Goal: Task Accomplishment & Management: Complete application form

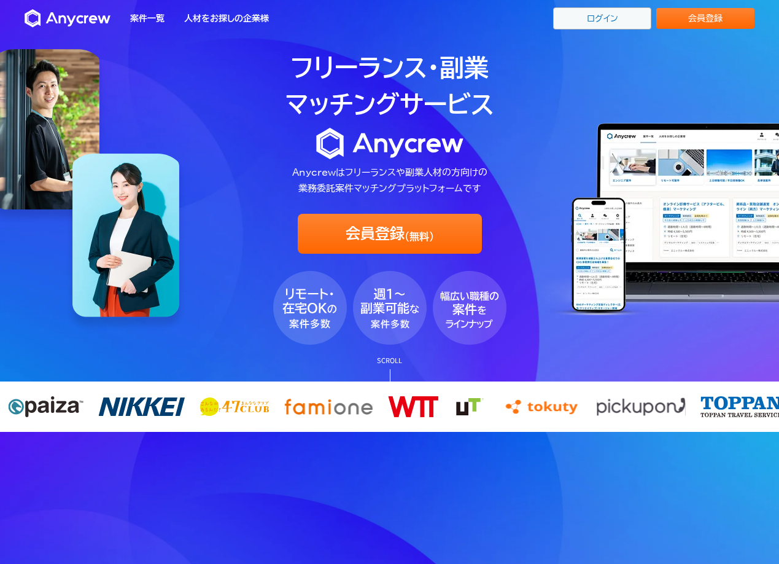
click at [609, 15] on link "ログイン" at bounding box center [602, 18] width 98 height 22
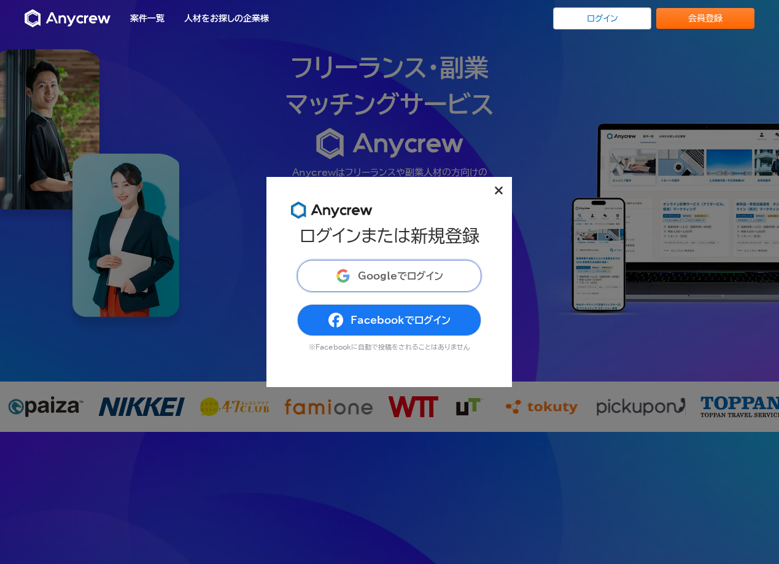
click at [405, 267] on button "Googleでログイン" at bounding box center [389, 276] width 184 height 32
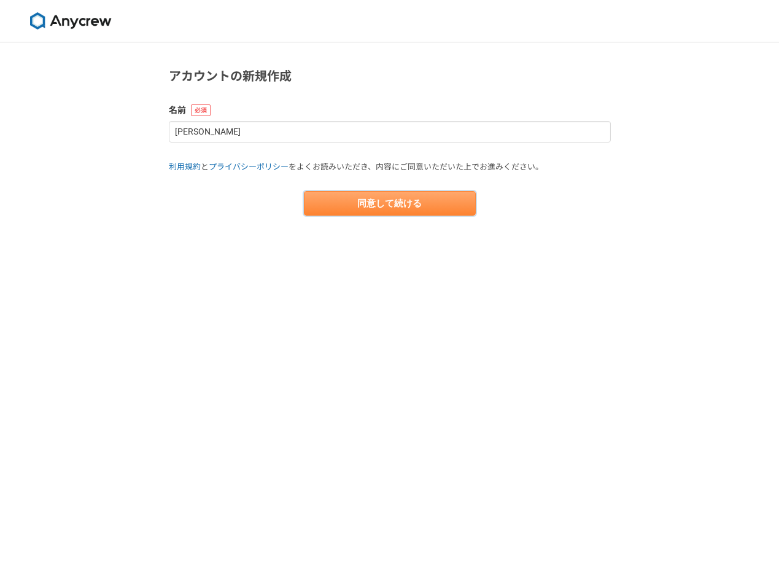
click at [400, 210] on button "同意して続ける" at bounding box center [390, 203] width 172 height 25
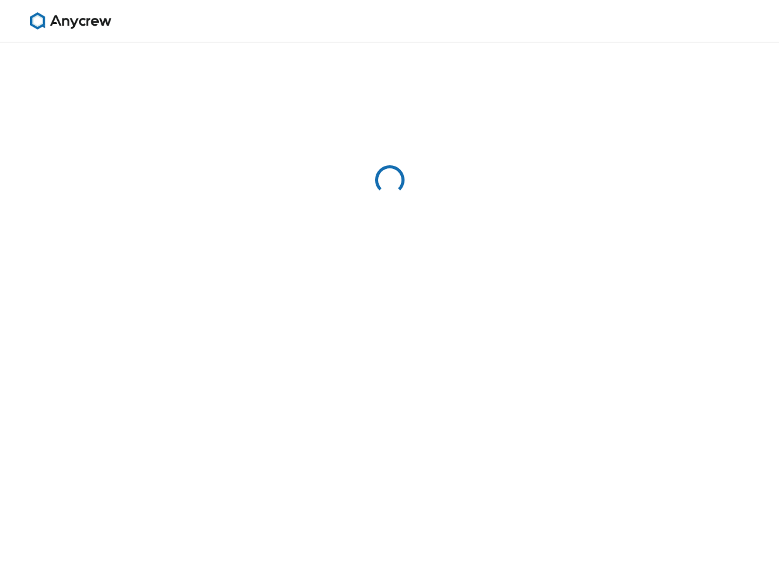
select select "13"
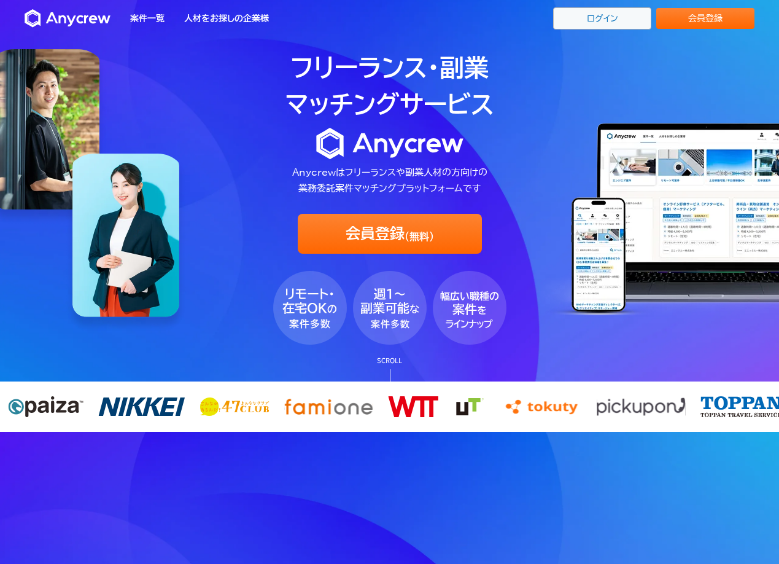
click at [607, 10] on link "ログイン" at bounding box center [602, 18] width 98 height 22
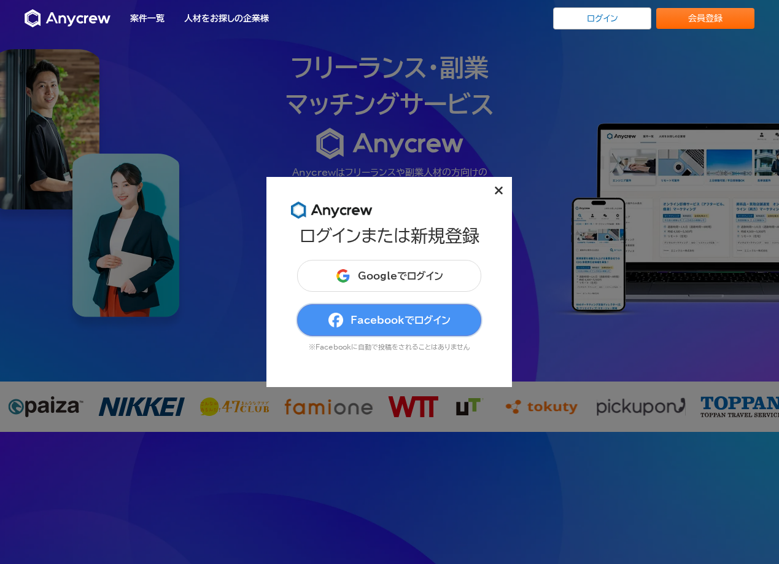
click at [366, 304] on button "Facebookでログイン" at bounding box center [389, 320] width 184 height 32
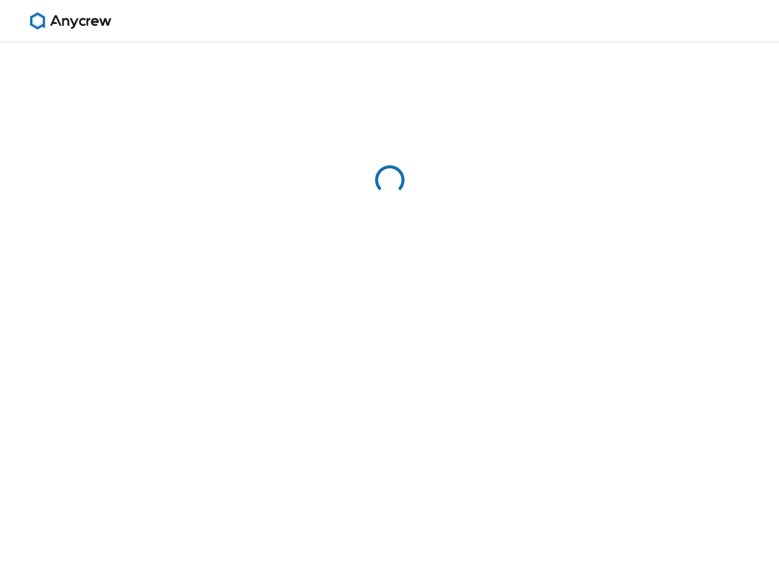
select select "13"
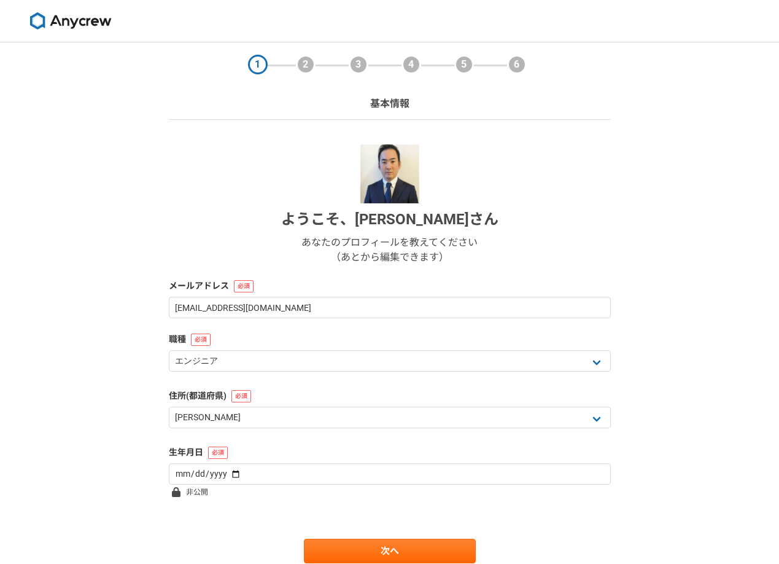
click at [680, 334] on div "1 2 3 4 5 6 基本情報 ようこそ、 樋口 辰哉 さん あなたのプロフィールを教えてください （あとから編集できます） メールアドレス tatsuya…" at bounding box center [389, 327] width 779 height 570
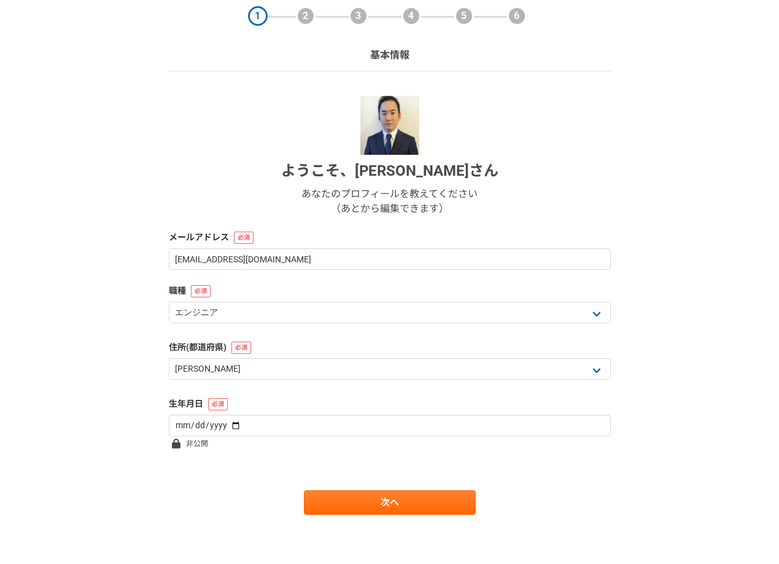
click at [515, 199] on div "ようこそ、 樋口 辰哉 さん あなたのプロフィールを教えてください （あとから編集できます）" at bounding box center [390, 156] width 442 height 120
click at [529, 126] on div "ようこそ、 樋口 辰哉 さん あなたのプロフィールを教えてください （あとから編集できます）" at bounding box center [390, 156] width 442 height 120
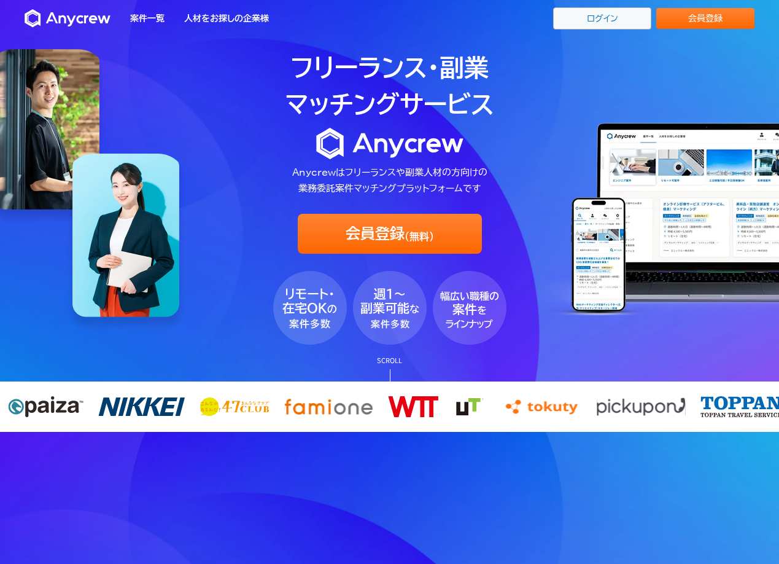
click at [585, 27] on link "ログイン" at bounding box center [602, 18] width 98 height 22
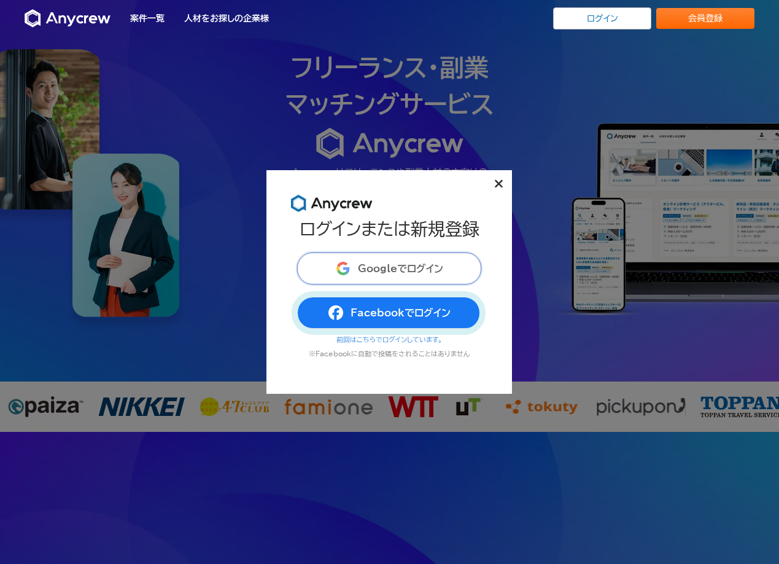
click at [394, 276] on button "Googleでログイン" at bounding box center [389, 268] width 184 height 32
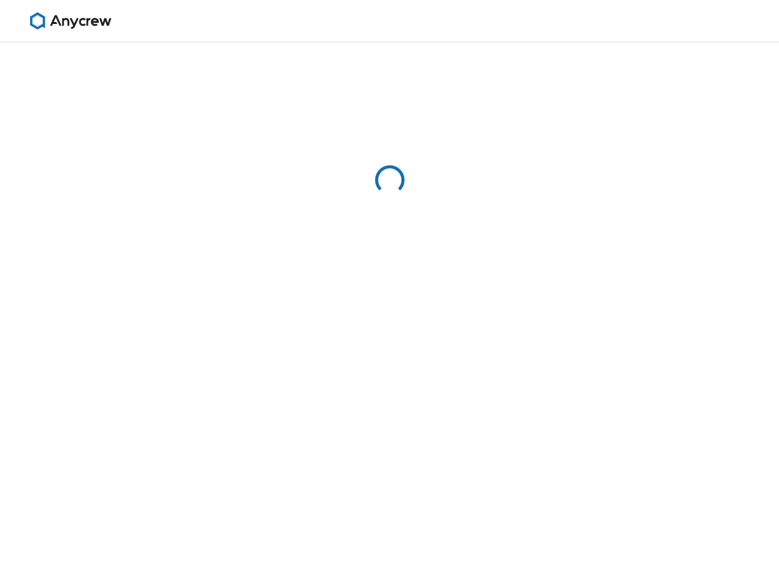
select select "13"
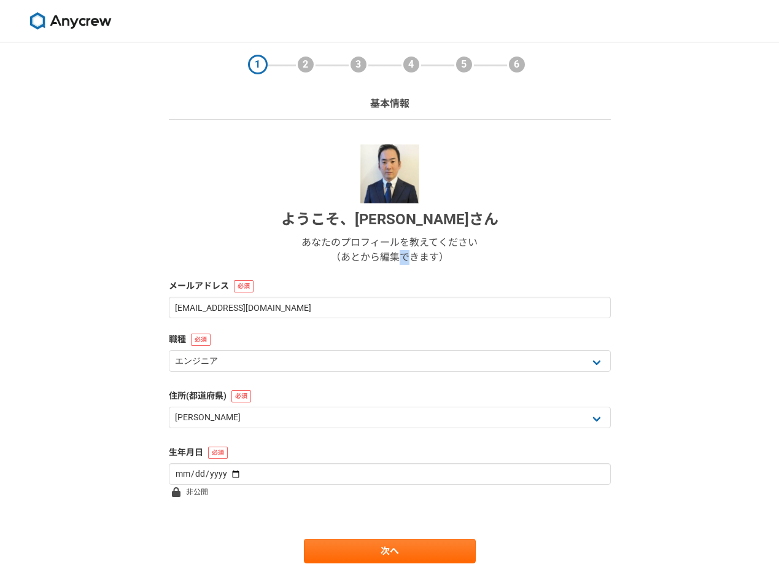
drag, startPoint x: 399, startPoint y: 259, endPoint x: 410, endPoint y: 261, distance: 11.2
click at [410, 261] on p "あなたのプロフィールを教えてください （あとから編集できます）" at bounding box center [390, 249] width 176 height 29
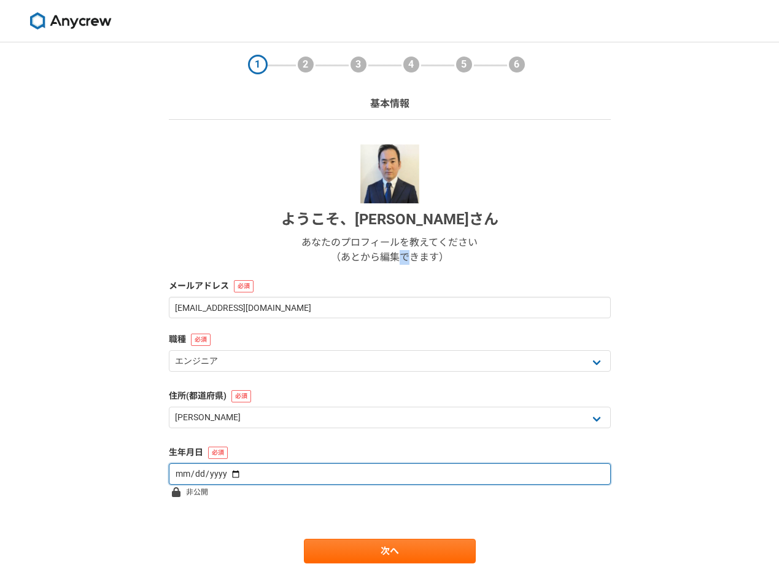
click at [404, 475] on input "date" at bounding box center [390, 473] width 442 height 21
type input "1984-01-26"
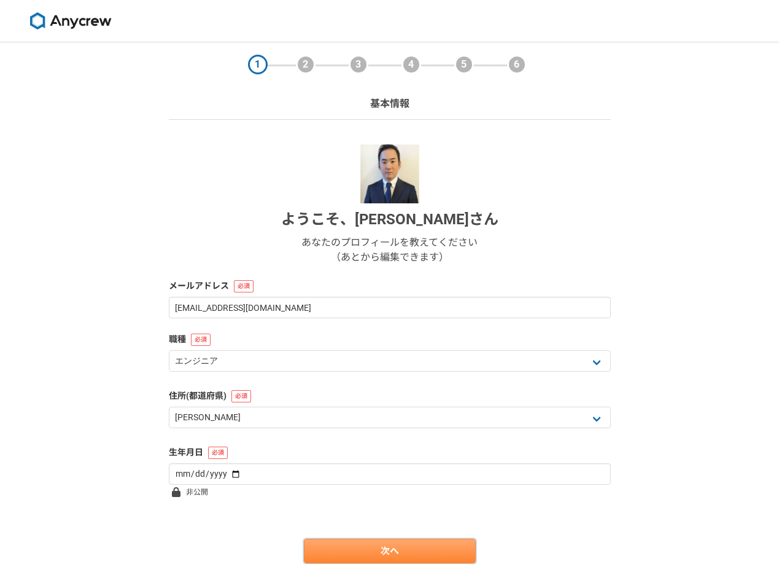
click at [406, 559] on link "次へ" at bounding box center [390, 551] width 172 height 25
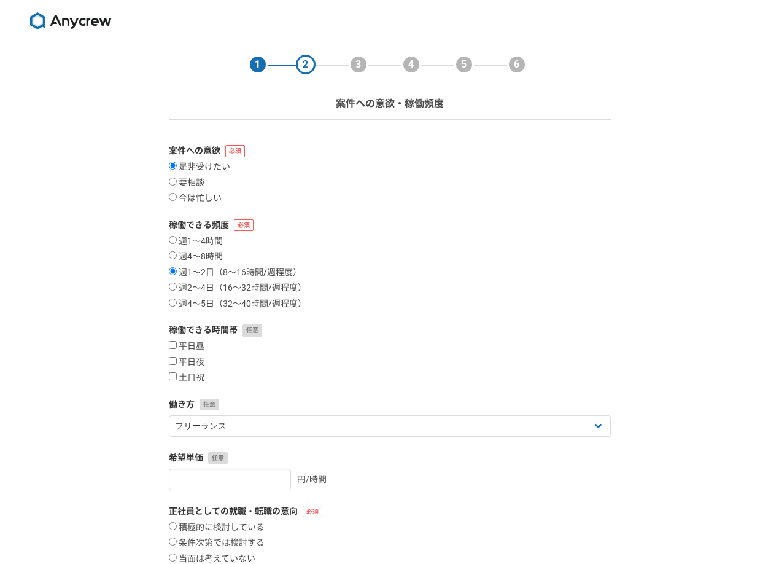
scroll to position [127, 0]
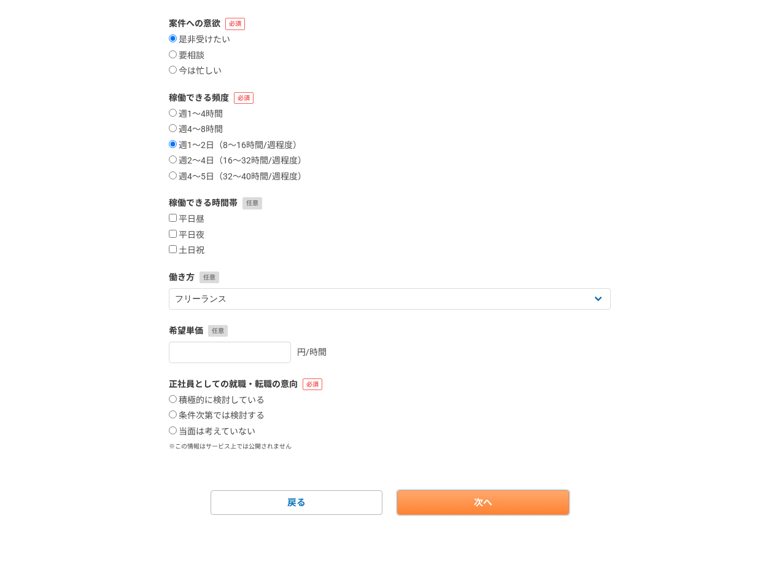
click at [470, 504] on link "次へ" at bounding box center [483, 502] width 172 height 25
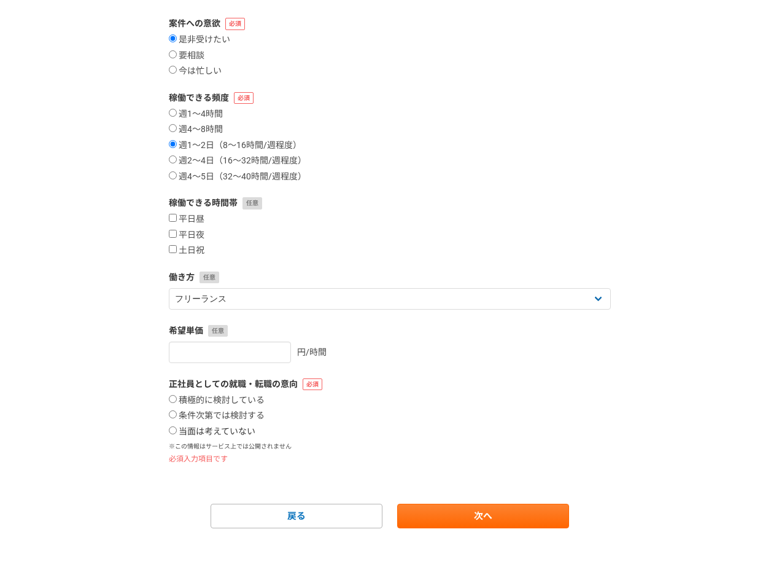
click at [211, 431] on label "当面は考えていない" at bounding box center [212, 431] width 87 height 11
click at [177, 431] on input "当面は考えていない" at bounding box center [173, 430] width 8 height 8
radio input "true"
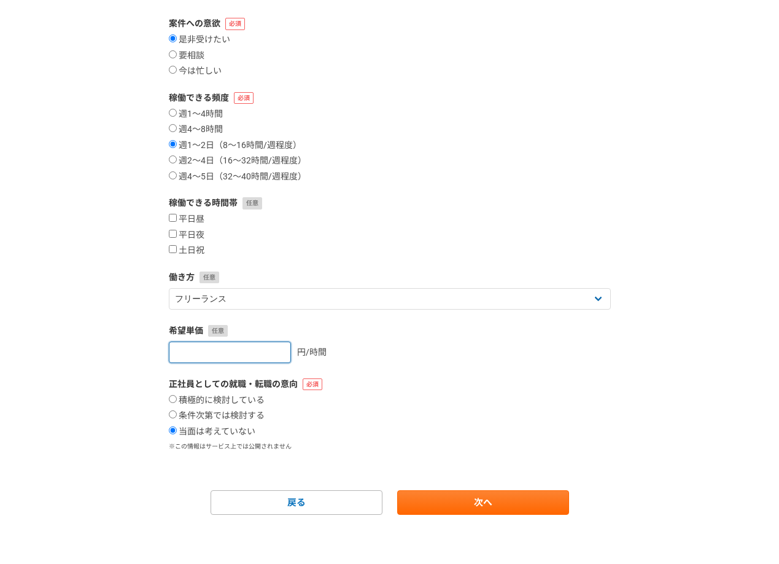
click at [252, 357] on input "number" at bounding box center [230, 351] width 122 height 21
type input "5000"
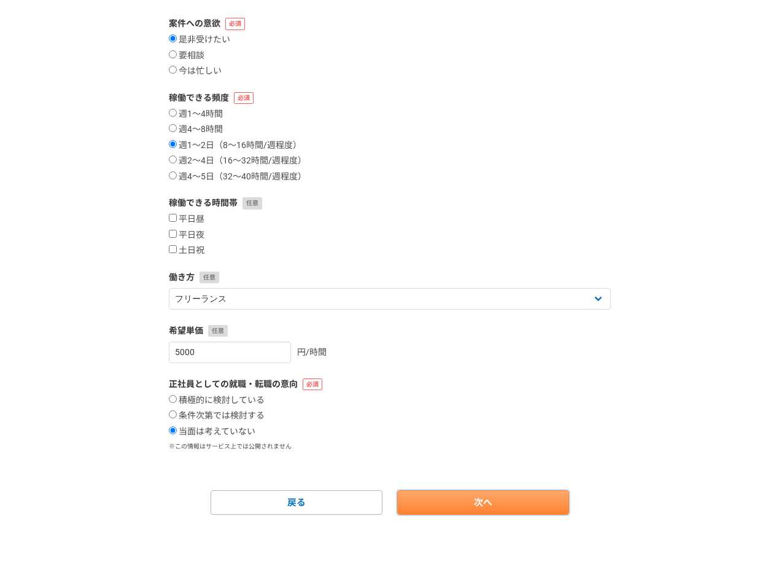
click at [498, 500] on link "次へ" at bounding box center [483, 502] width 172 height 25
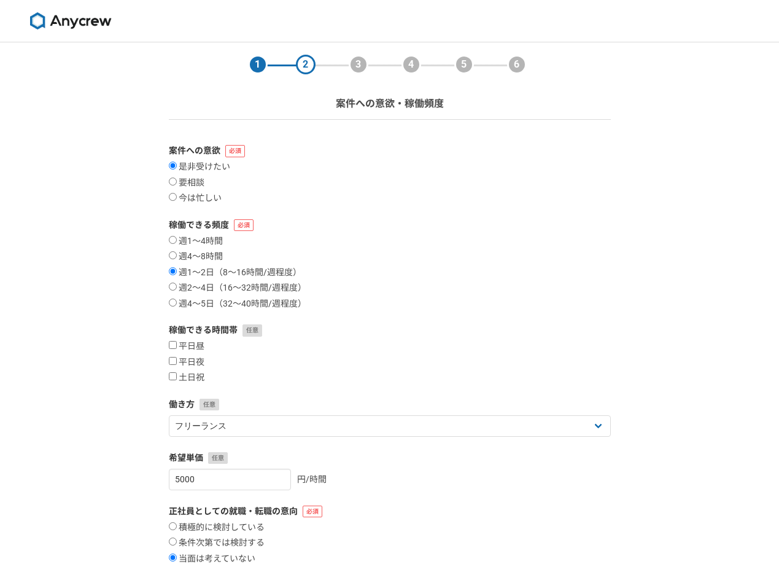
select select
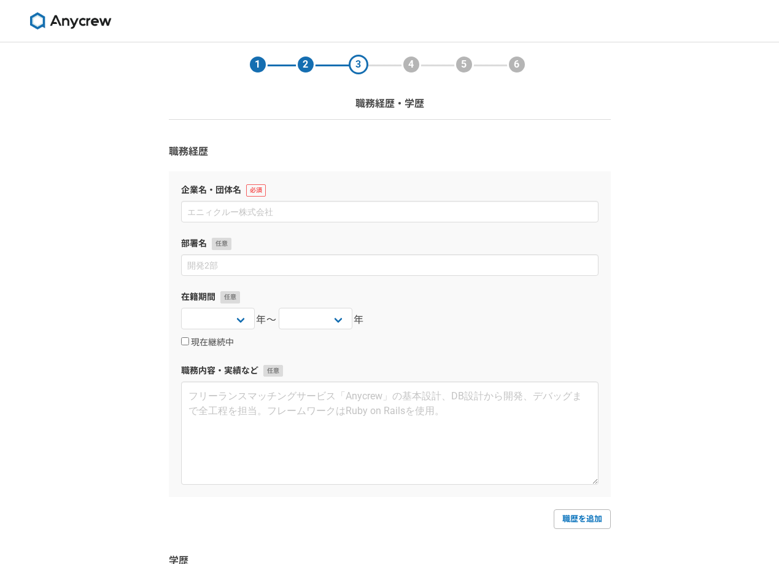
click at [457, 225] on div "企業名・団体名 部署名 在籍期間 2025 2024 2023 2022 2021 2020 2019 2018 2017 2016 2015 2014 20…" at bounding box center [390, 333] width 442 height 325
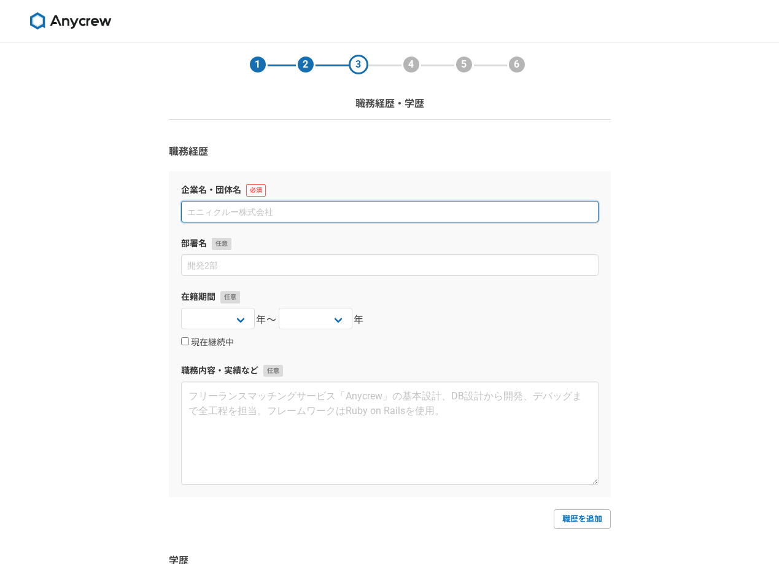
click at [472, 209] on input at bounding box center [390, 211] width 418 height 21
type input "フリーランス"
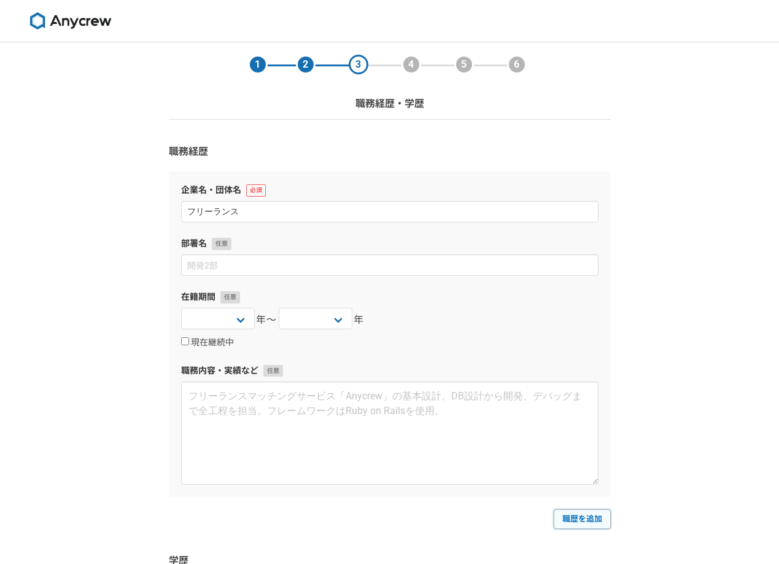
click at [594, 513] on link "職歴を追加" at bounding box center [582, 519] width 57 height 20
select select
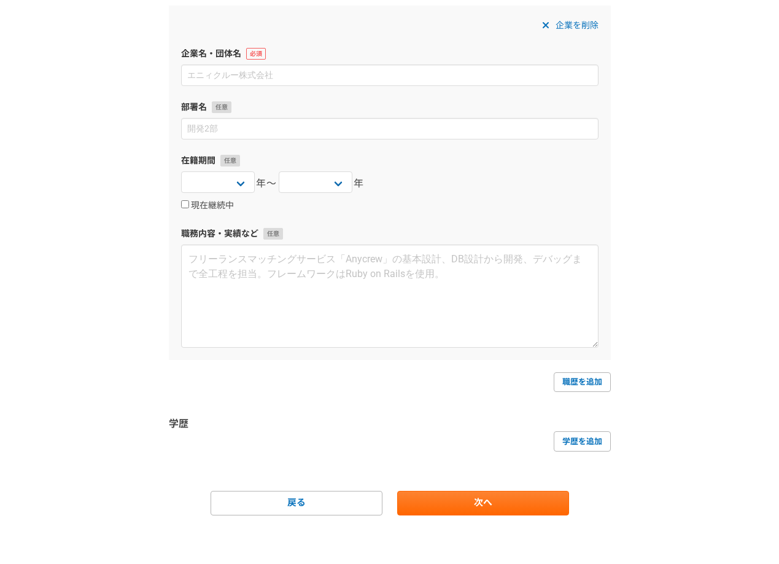
scroll to position [503, 0]
click at [566, 30] on span "企業を削除" at bounding box center [577, 25] width 43 height 15
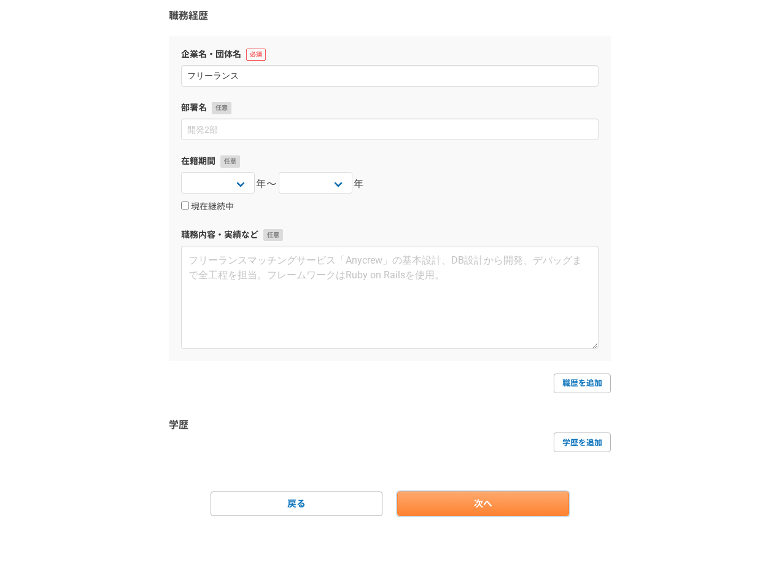
click at [504, 492] on link "次へ" at bounding box center [483, 503] width 172 height 25
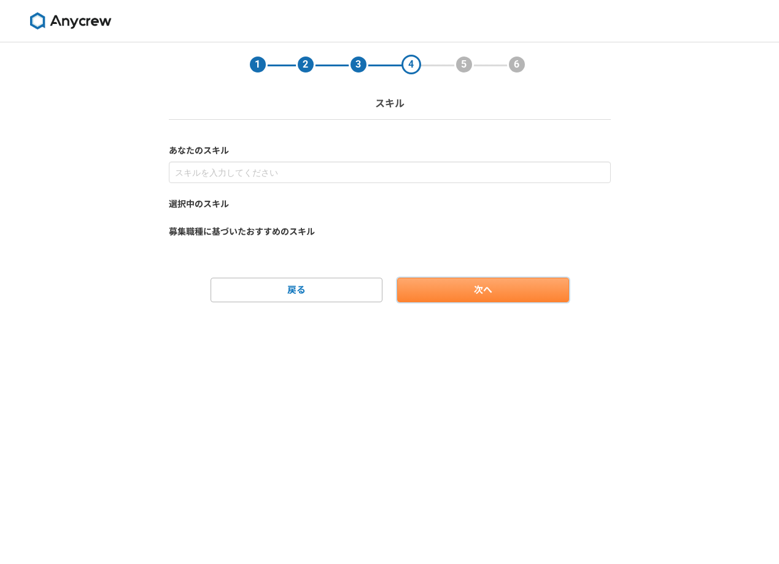
scroll to position [0, 0]
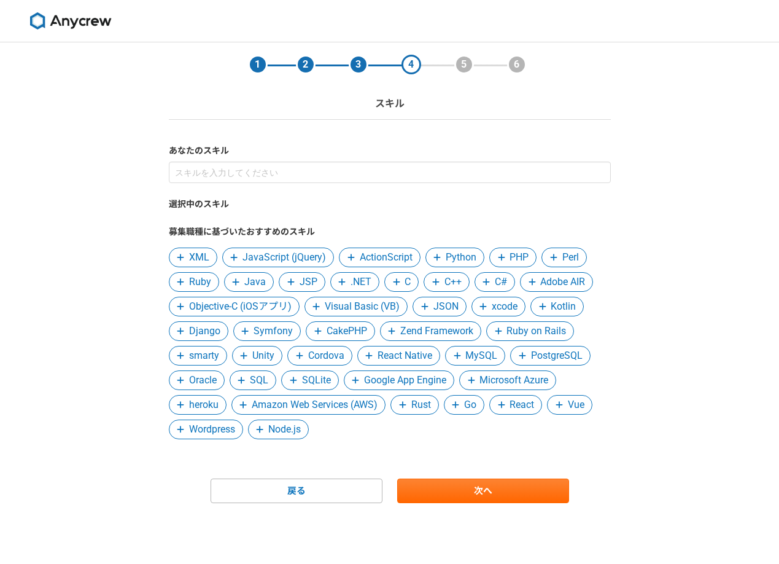
click at [457, 475] on form "あなたのスキル 選択中のスキル 募集職種に基づいたおすすめのスキル XML JavaScript (jQuery) ActionScript Python P…" at bounding box center [390, 323] width 442 height 359
click at [473, 489] on link "次へ" at bounding box center [483, 490] width 172 height 25
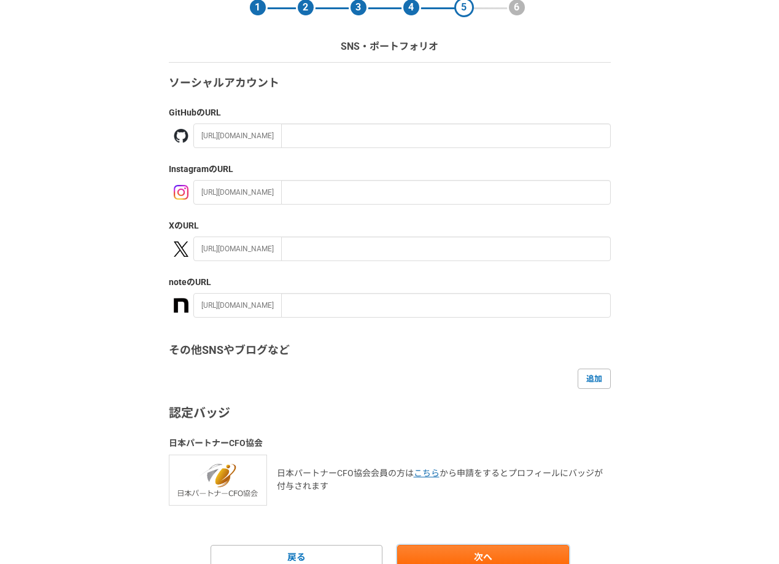
scroll to position [112, 0]
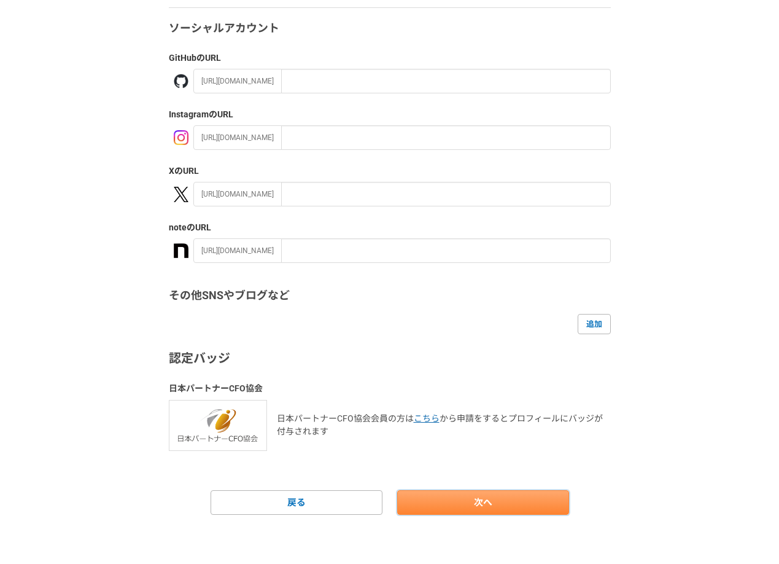
click at [504, 510] on link "次へ" at bounding box center [483, 502] width 172 height 25
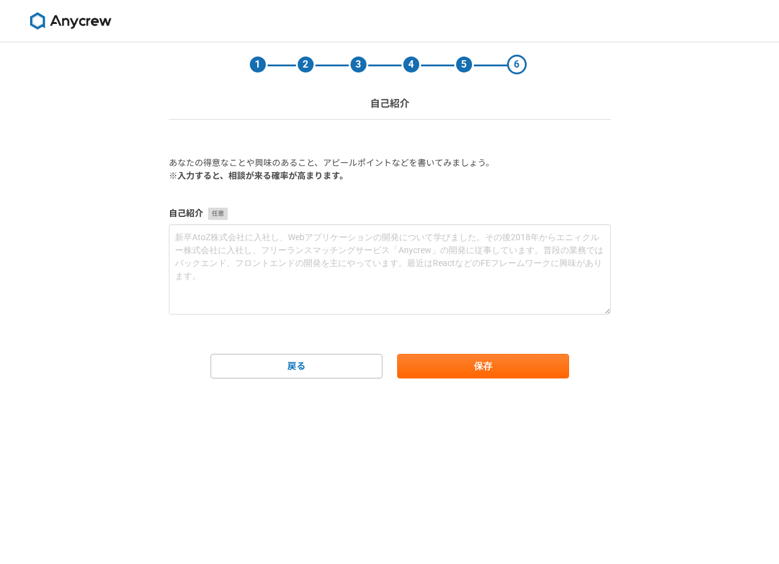
scroll to position [0, 0]
click at [497, 359] on button "保存" at bounding box center [483, 366] width 172 height 25
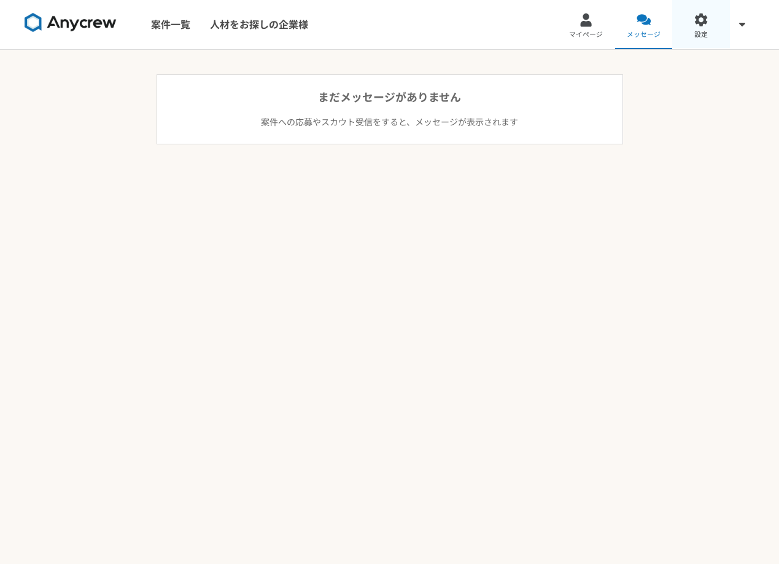
click at [696, 33] on span "設定" at bounding box center [702, 35] width 14 height 10
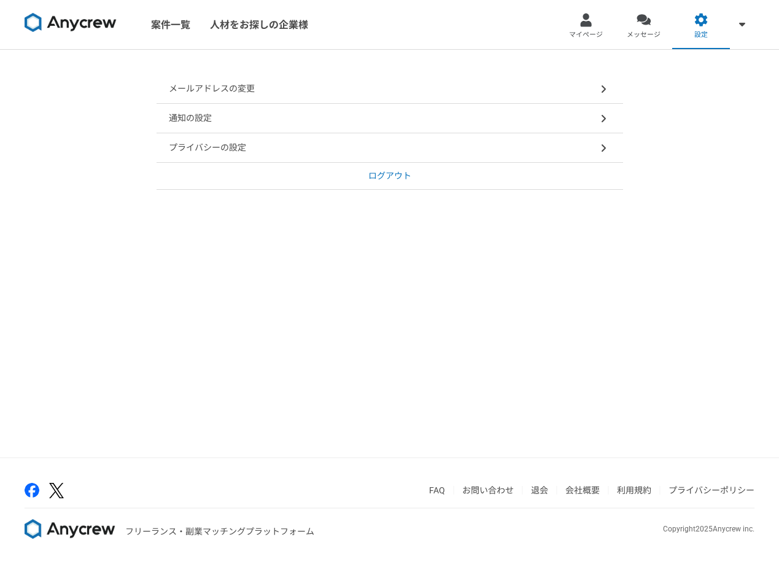
click at [399, 87] on div "メールアドレスの変更" at bounding box center [390, 88] width 467 height 29
click at [662, 24] on link "メッセージ" at bounding box center [644, 24] width 58 height 49
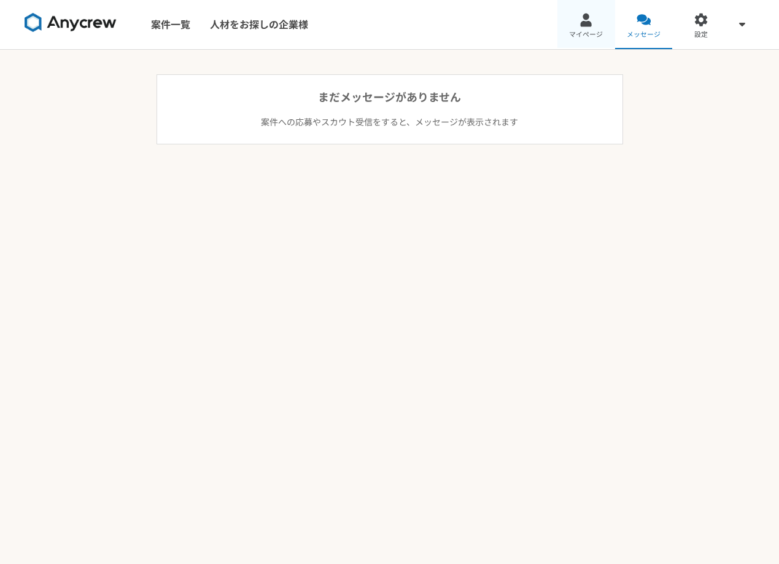
click at [601, 28] on link "マイページ" at bounding box center [587, 24] width 58 height 49
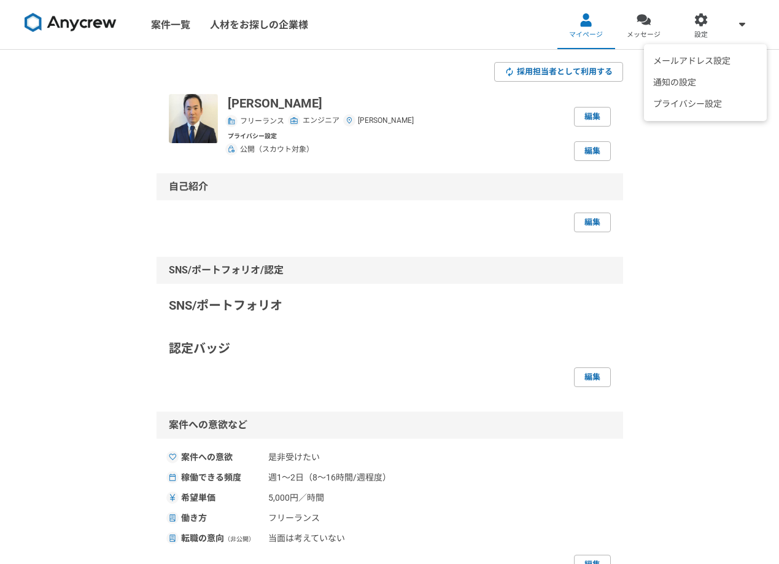
click at [734, 28] on div "メールアドレス設定 通知の設定 プライバシー設定" at bounding box center [742, 24] width 25 height 49
click at [743, 28] on icon at bounding box center [742, 24] width 6 height 10
click at [701, 36] on span "設定" at bounding box center [702, 35] width 14 height 10
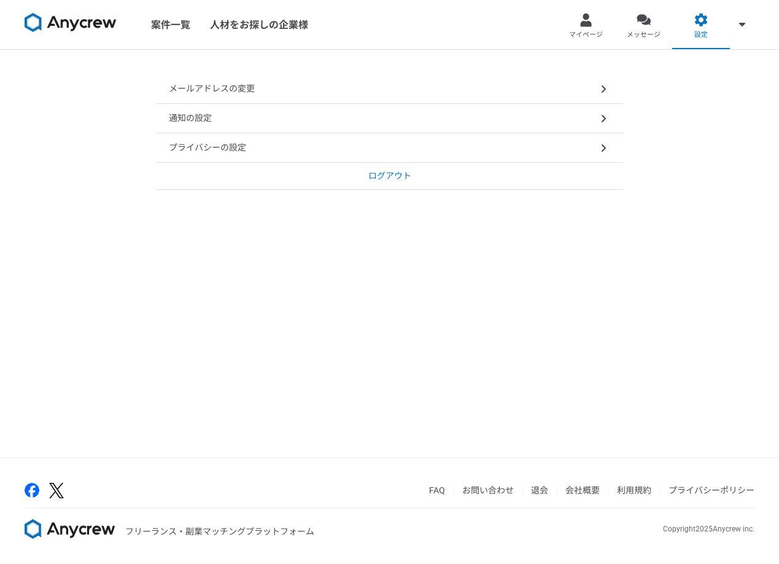
click at [404, 176] on p "ログアウト" at bounding box center [389, 175] width 43 height 13
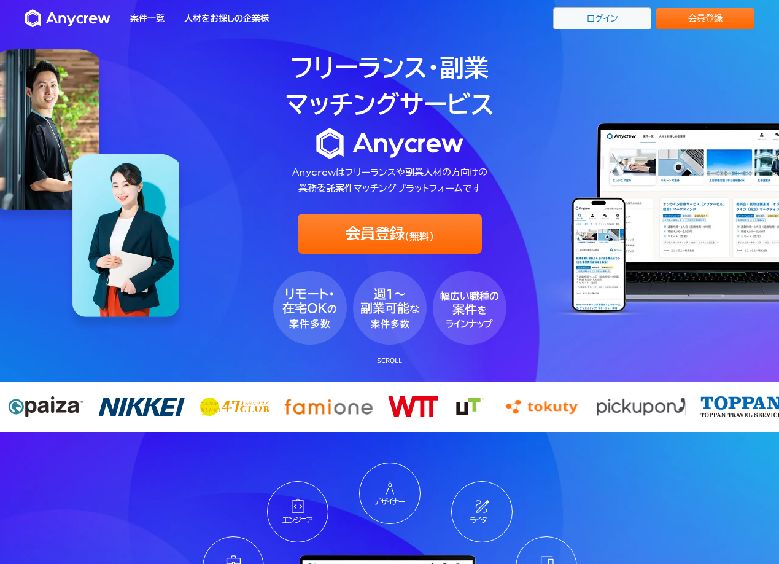
click at [607, 18] on link "ログイン" at bounding box center [602, 18] width 98 height 22
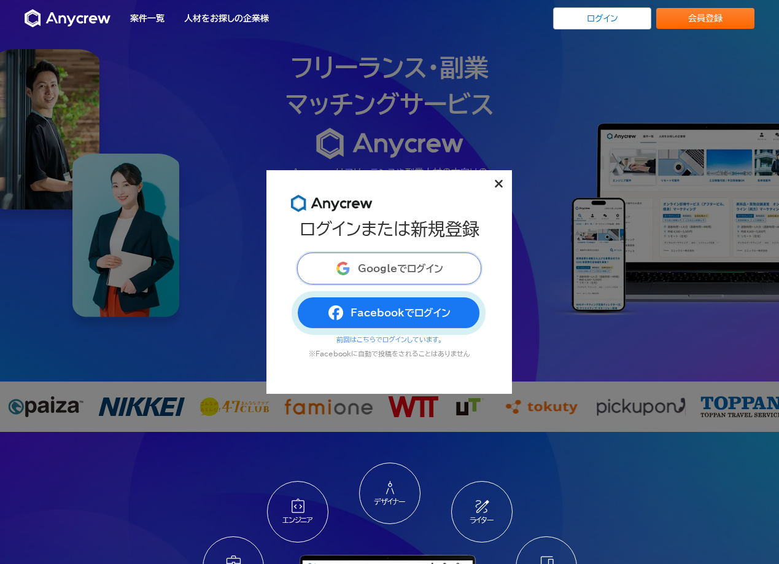
click at [373, 266] on span "Googleでログイン" at bounding box center [400, 268] width 85 height 10
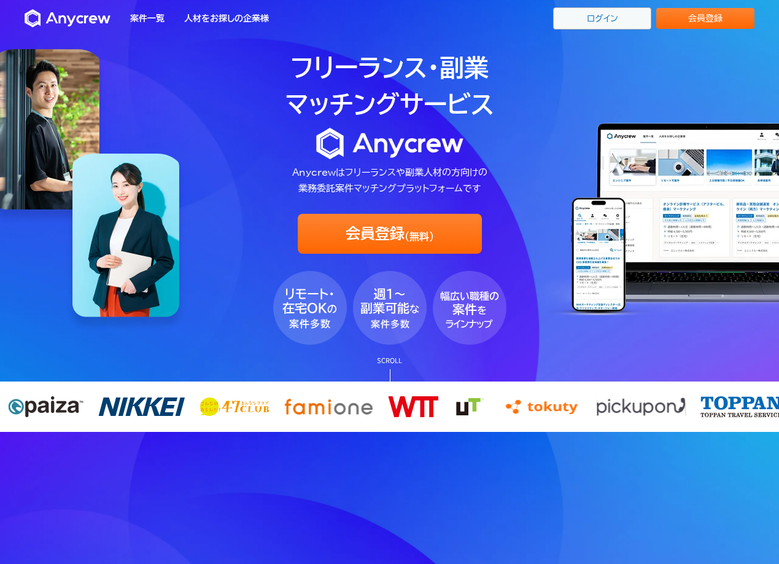
click at [594, 17] on link "ログイン" at bounding box center [602, 18] width 98 height 22
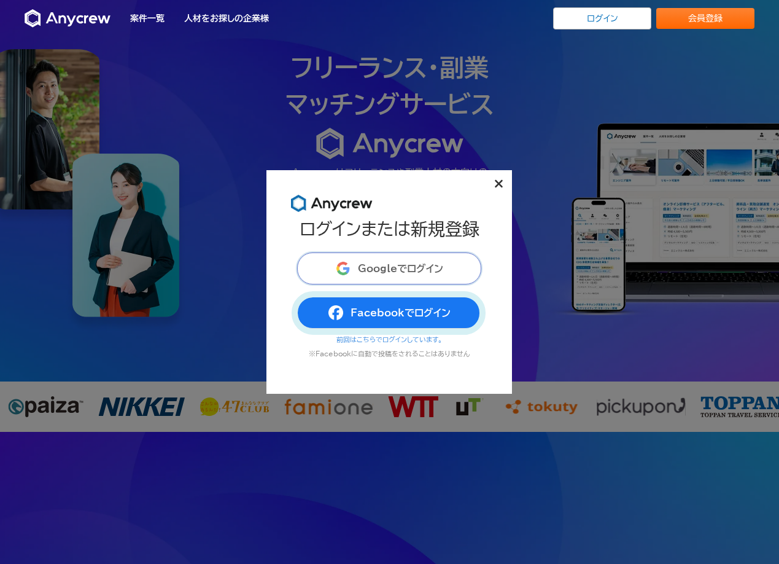
click at [368, 268] on span "Googleでログイン" at bounding box center [400, 268] width 85 height 10
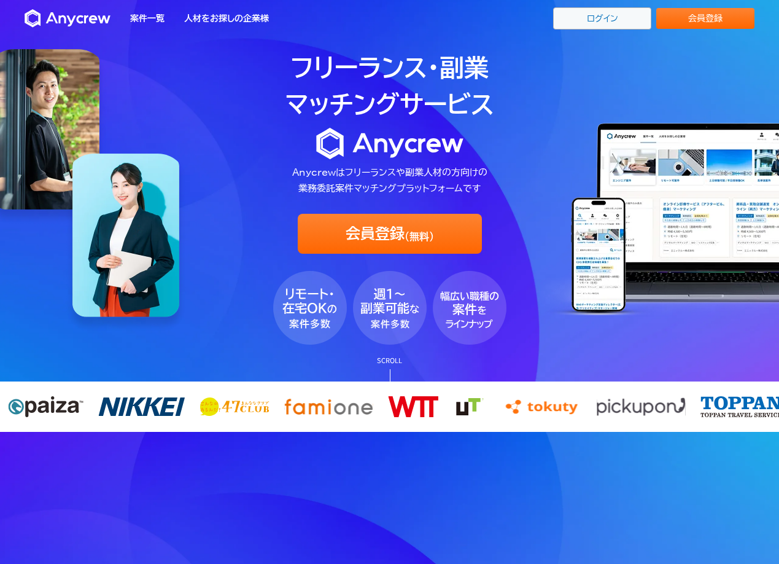
click at [604, 14] on link "ログイン" at bounding box center [602, 18] width 98 height 22
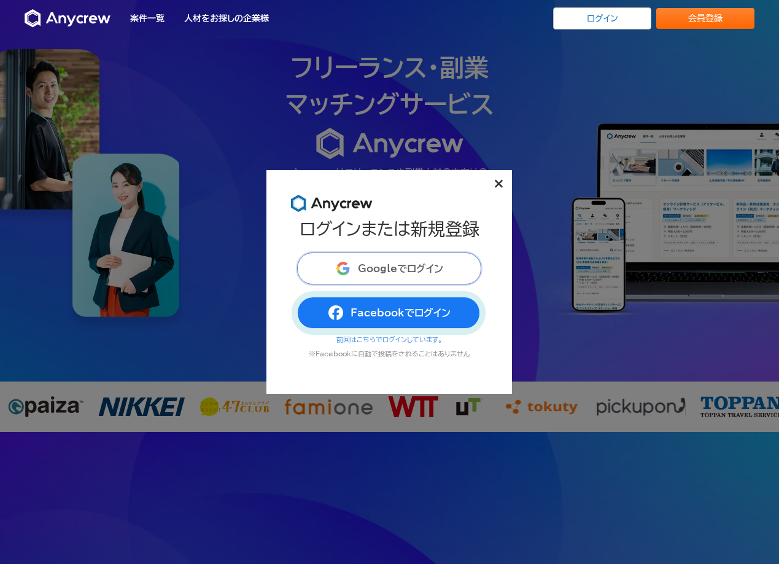
click at [365, 276] on button "Googleでログイン" at bounding box center [389, 268] width 184 height 32
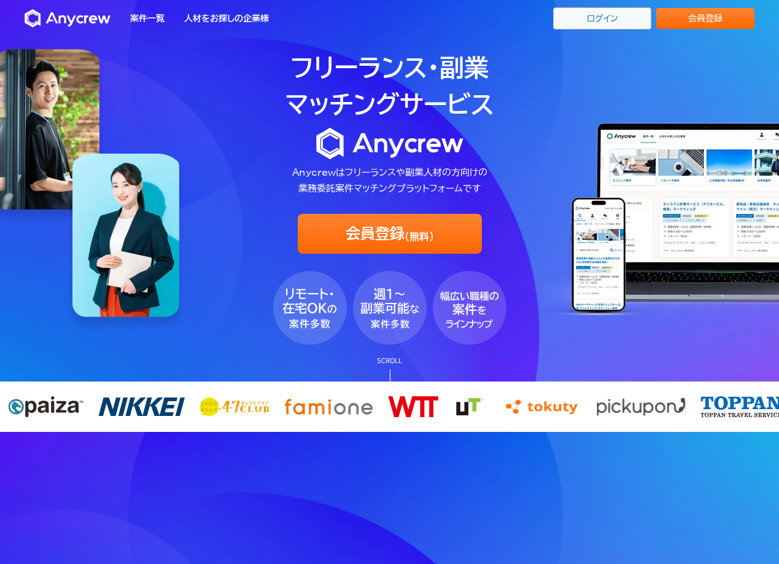
click at [627, 22] on link "ログイン" at bounding box center [602, 18] width 98 height 22
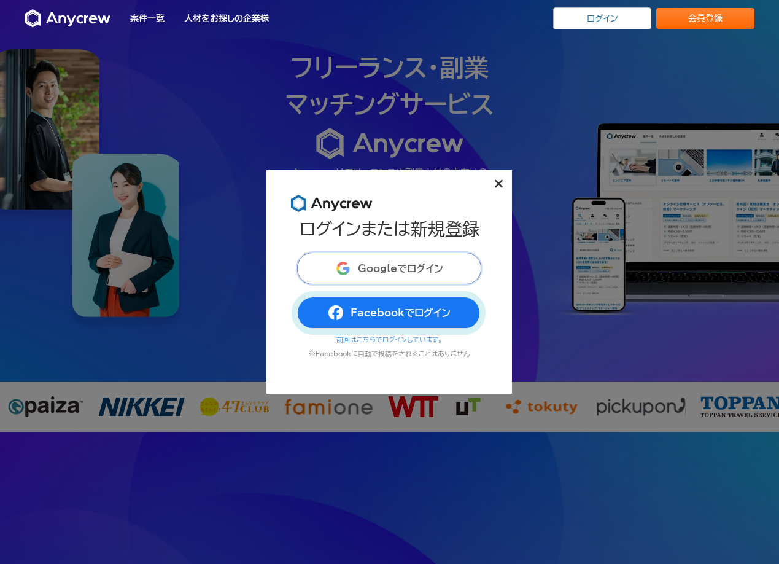
click at [408, 281] on button "Googleでログイン" at bounding box center [389, 268] width 184 height 32
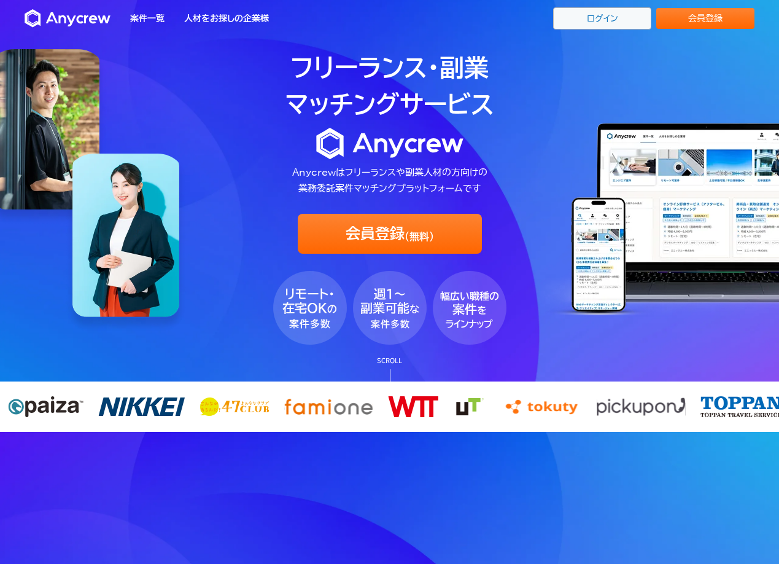
click at [597, 23] on link "ログイン" at bounding box center [602, 18] width 98 height 22
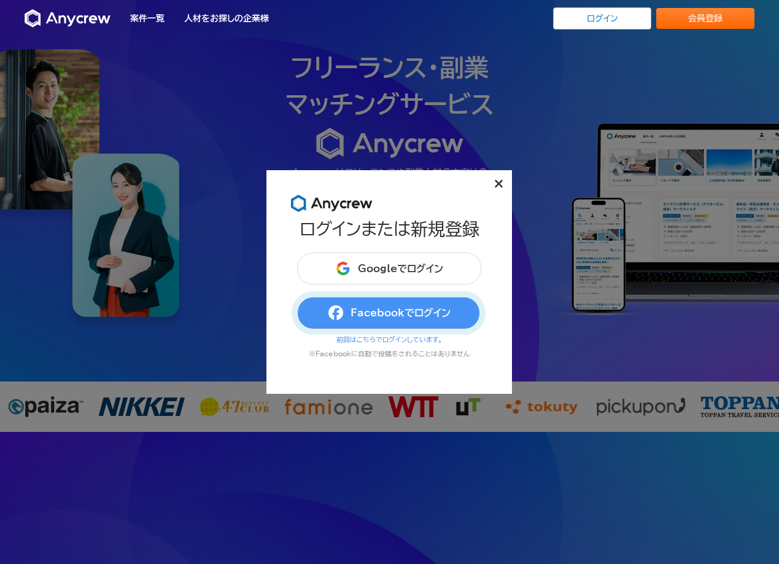
click at [444, 311] on button "Facebookでログイン" at bounding box center [389, 313] width 184 height 32
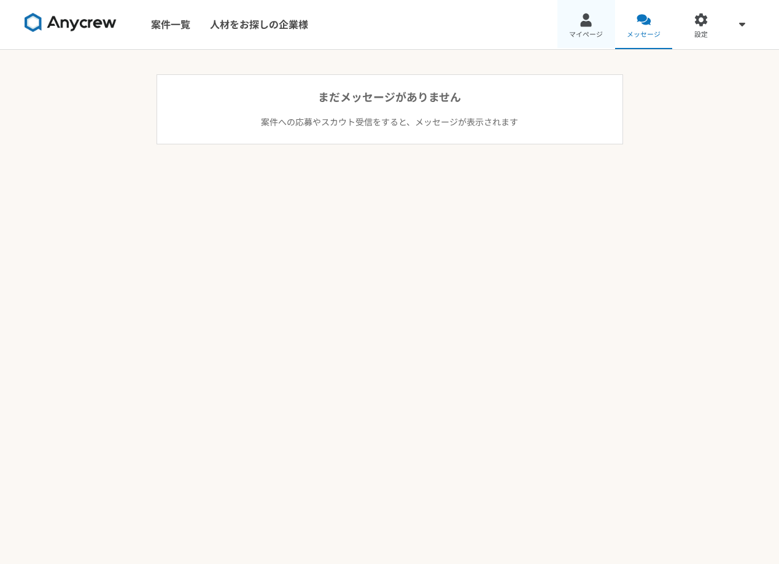
click at [595, 19] on link "マイページ" at bounding box center [587, 24] width 58 height 49
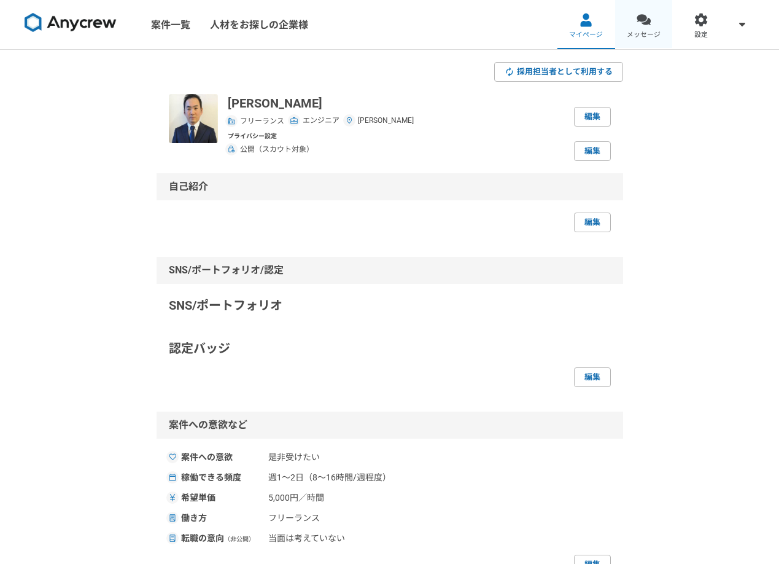
click at [653, 34] on span "メッセージ" at bounding box center [644, 35] width 34 height 10
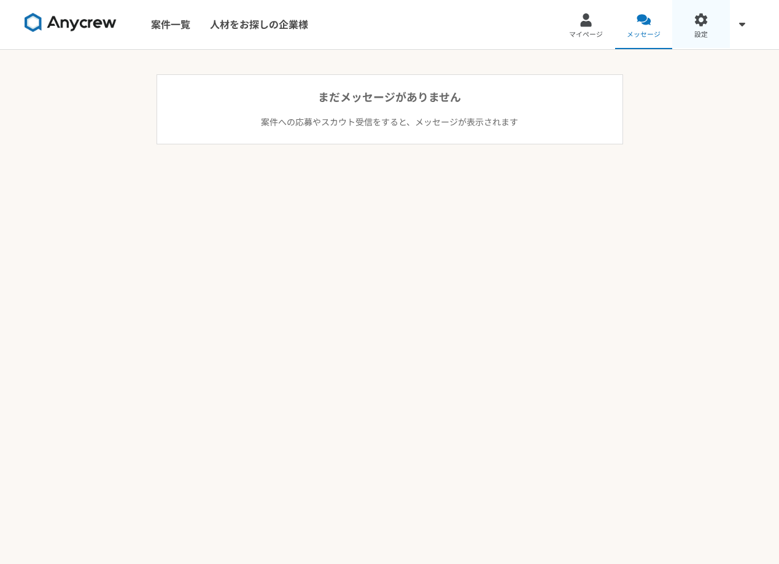
click at [712, 25] on link "設定" at bounding box center [701, 24] width 58 height 49
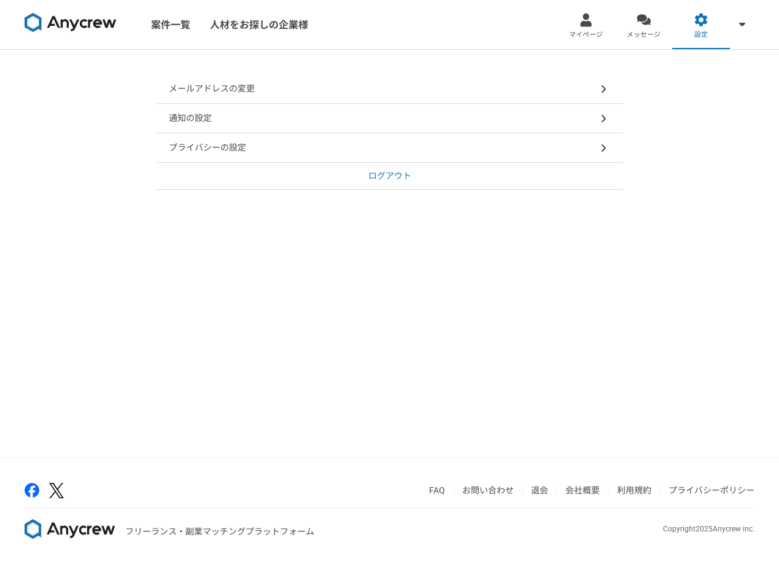
click at [424, 169] on link "ログアウト" at bounding box center [390, 176] width 467 height 27
